Goal: Transaction & Acquisition: Purchase product/service

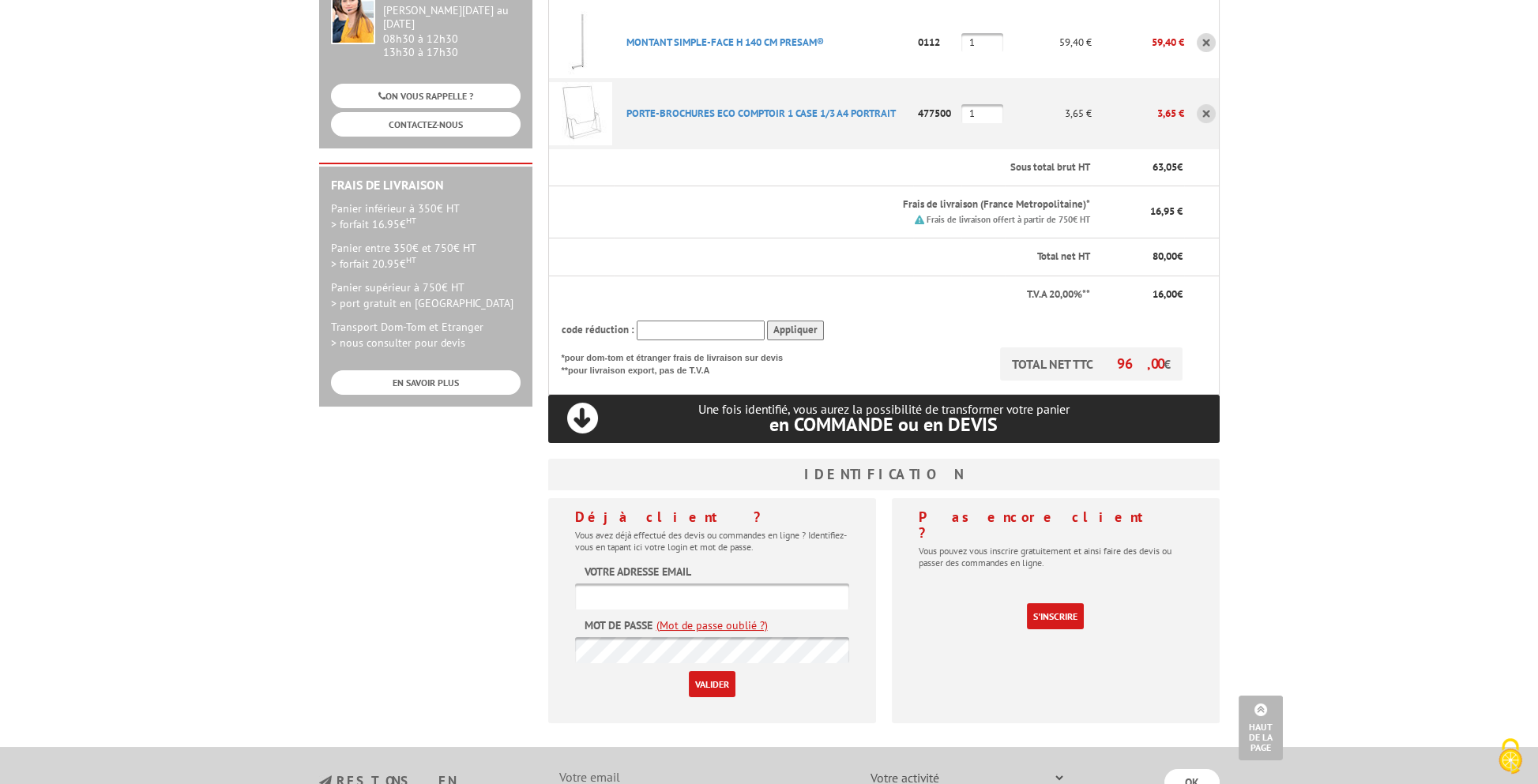
click at [780, 583] on input "text" at bounding box center [712, 596] width 274 height 26
paste input "contact@salesse.net"
type input "contact@salesse.net"
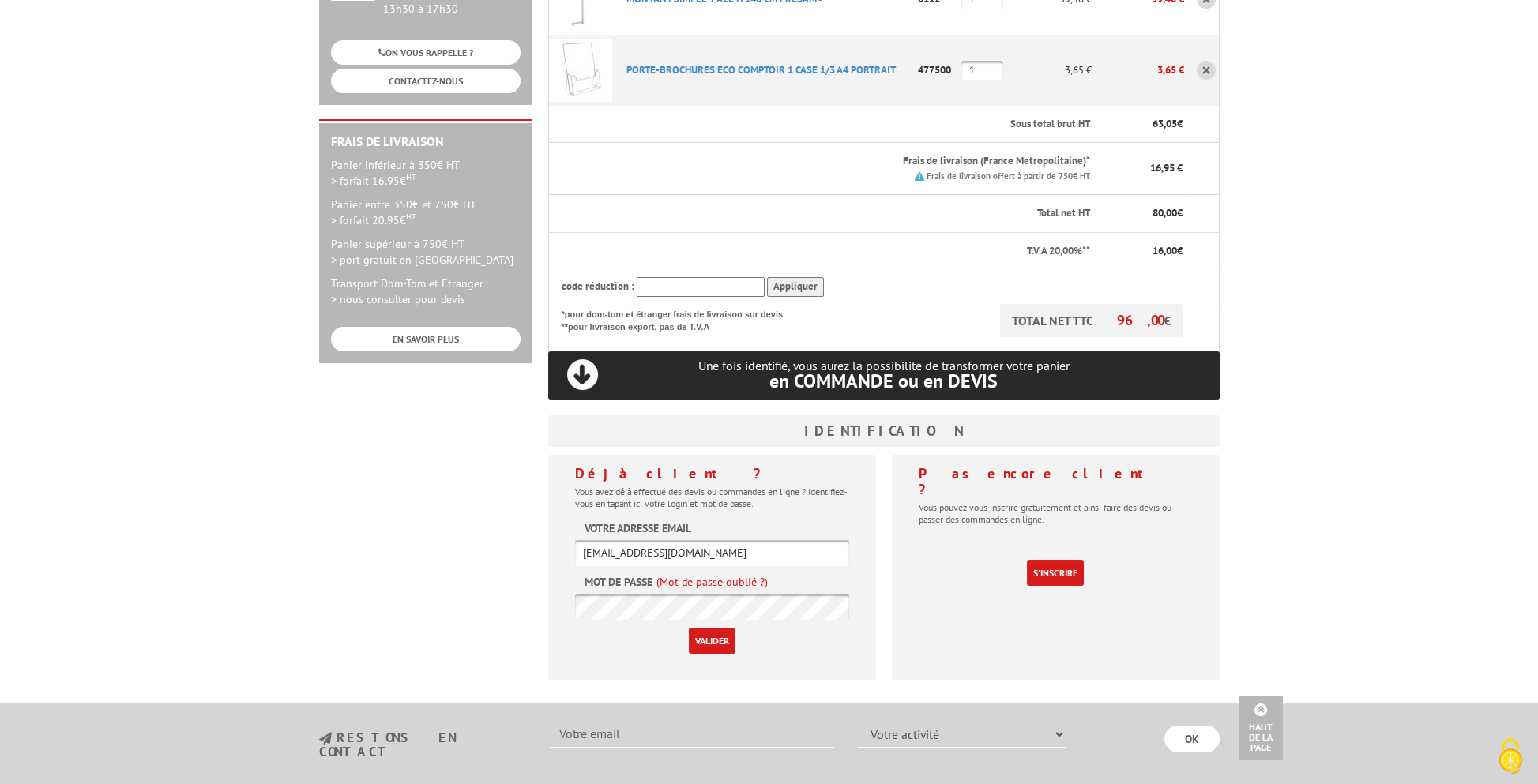
click at [721, 628] on input "Valider" at bounding box center [712, 641] width 47 height 26
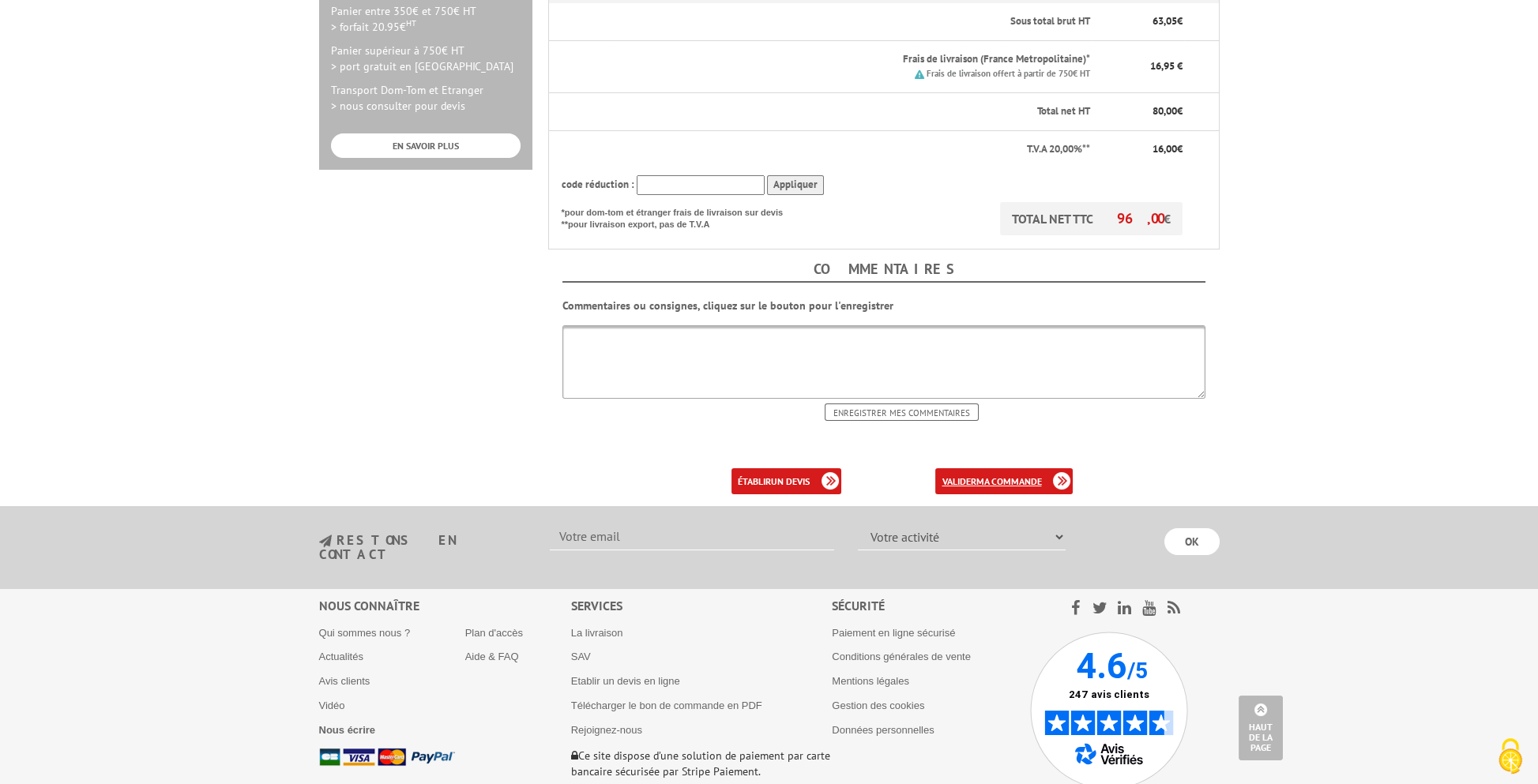
click at [996, 475] on b "ma commande" at bounding box center [1008, 481] width 66 height 12
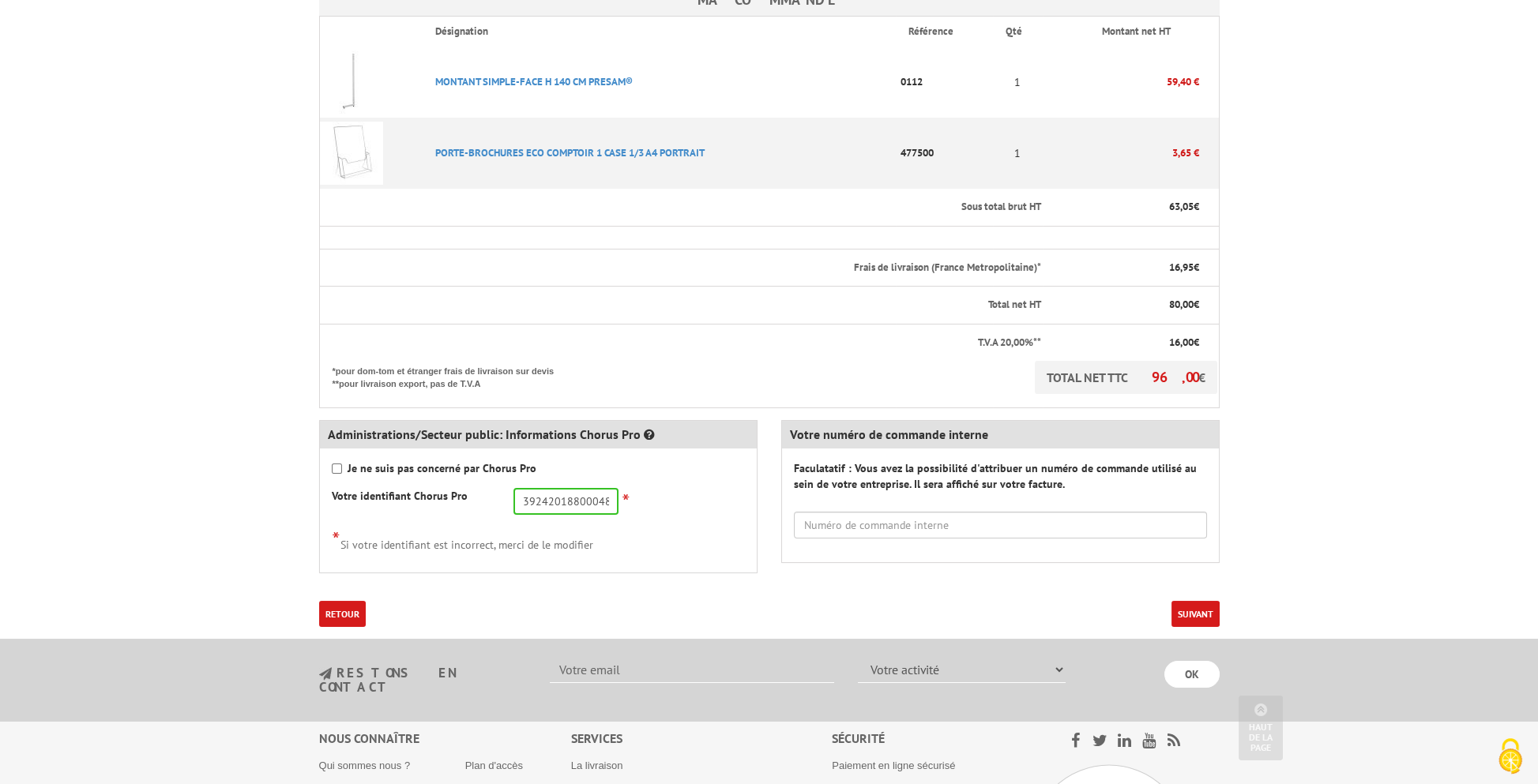
scroll to position [474, 0]
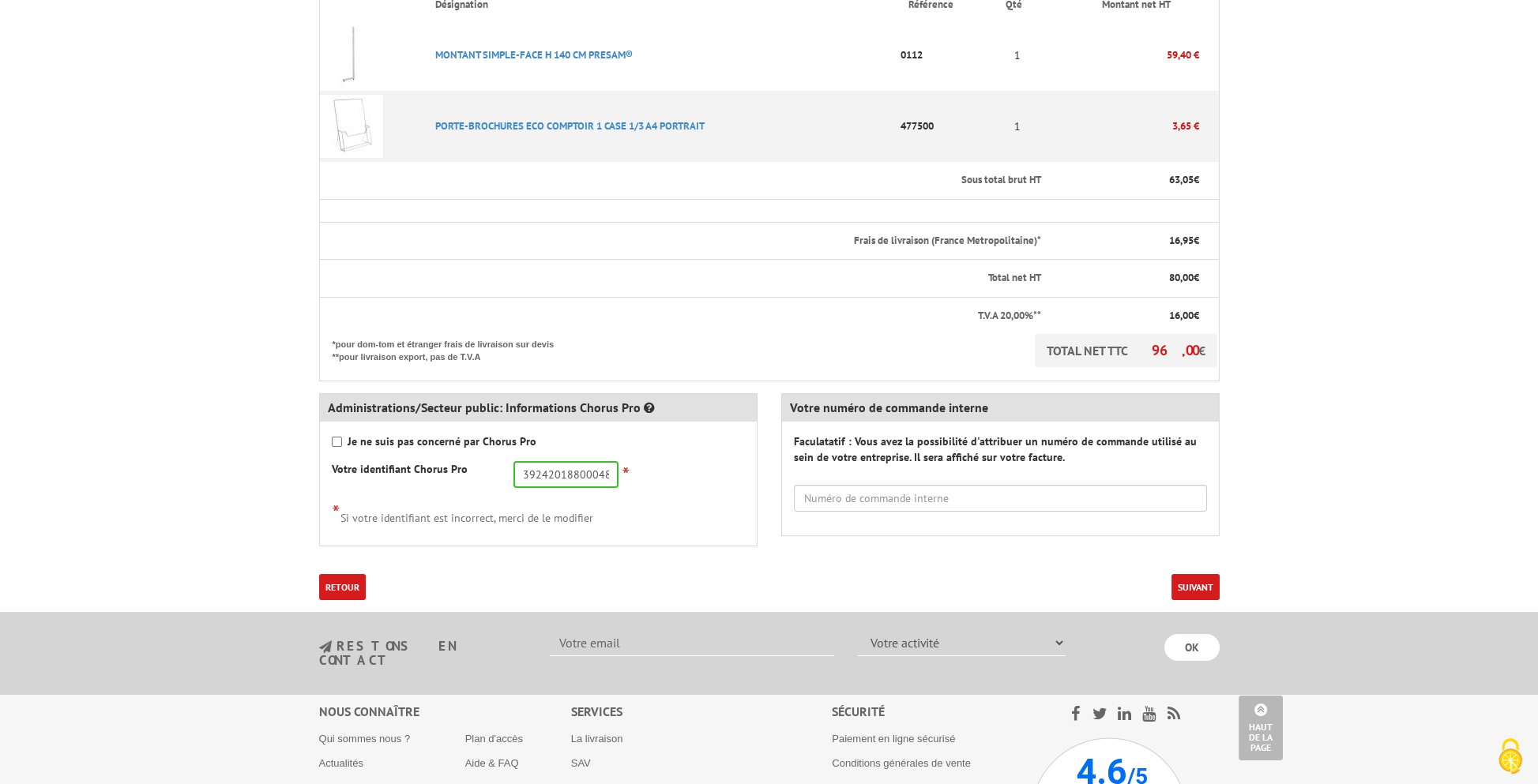
click at [1187, 574] on button "Suivant" at bounding box center [1195, 587] width 48 height 26
